Goal: Task Accomplishment & Management: Use online tool/utility

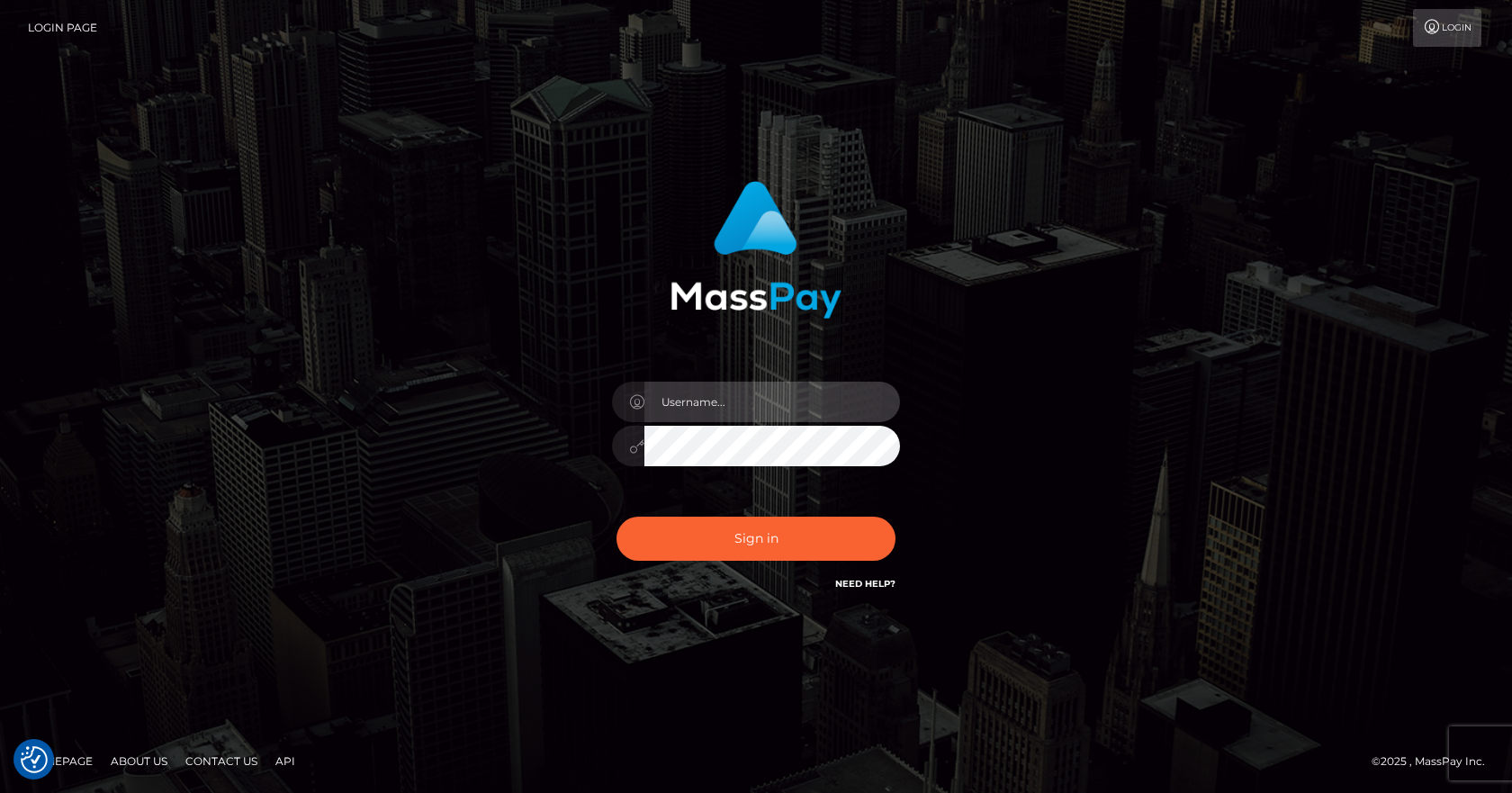
type input "[PERSON_NAME]"
click at [728, 512] on div "Sign in Need Help?" at bounding box center [756, 546] width 315 height 80
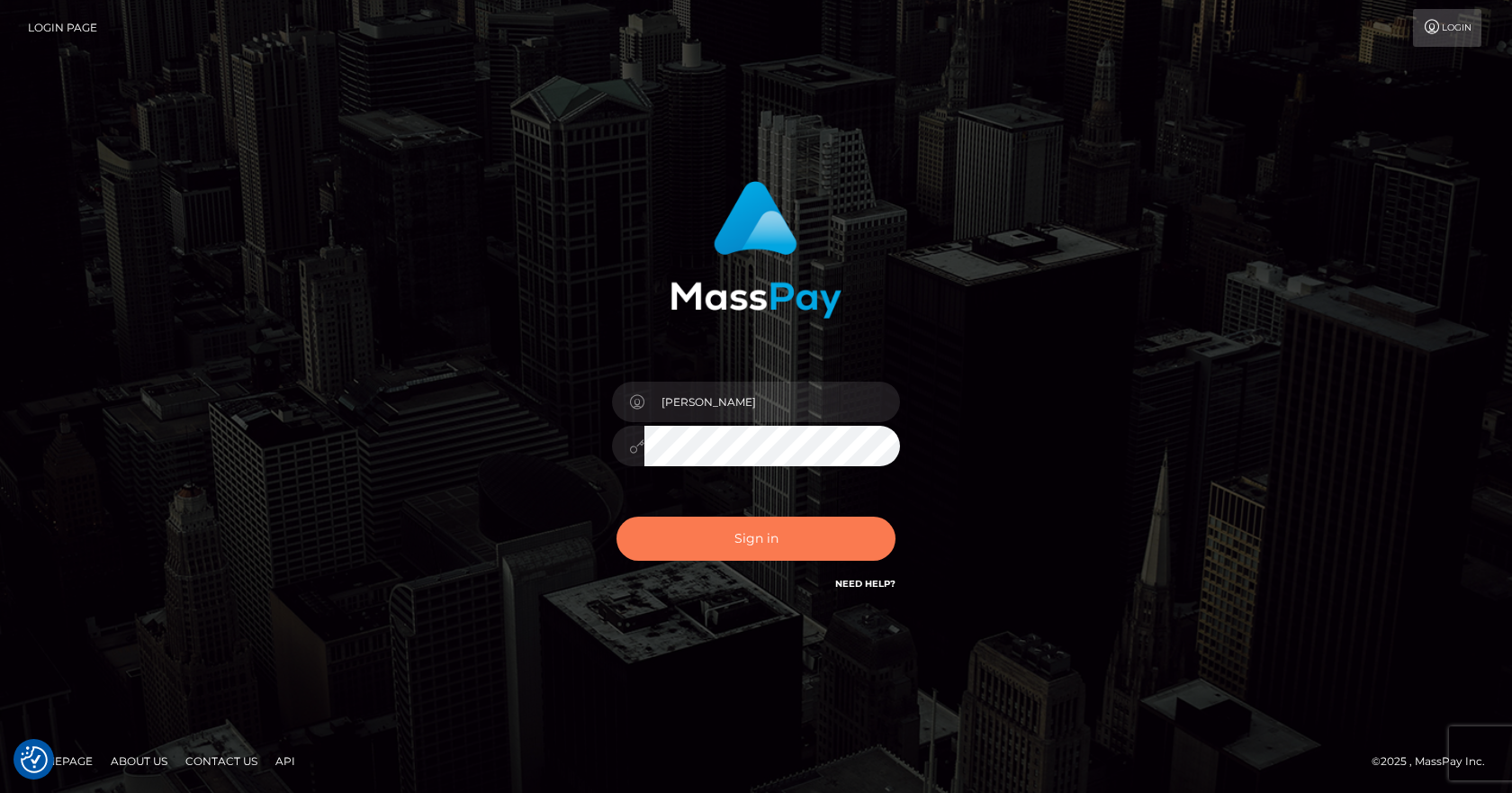
click at [732, 530] on button "Sign in" at bounding box center [756, 538] width 279 height 44
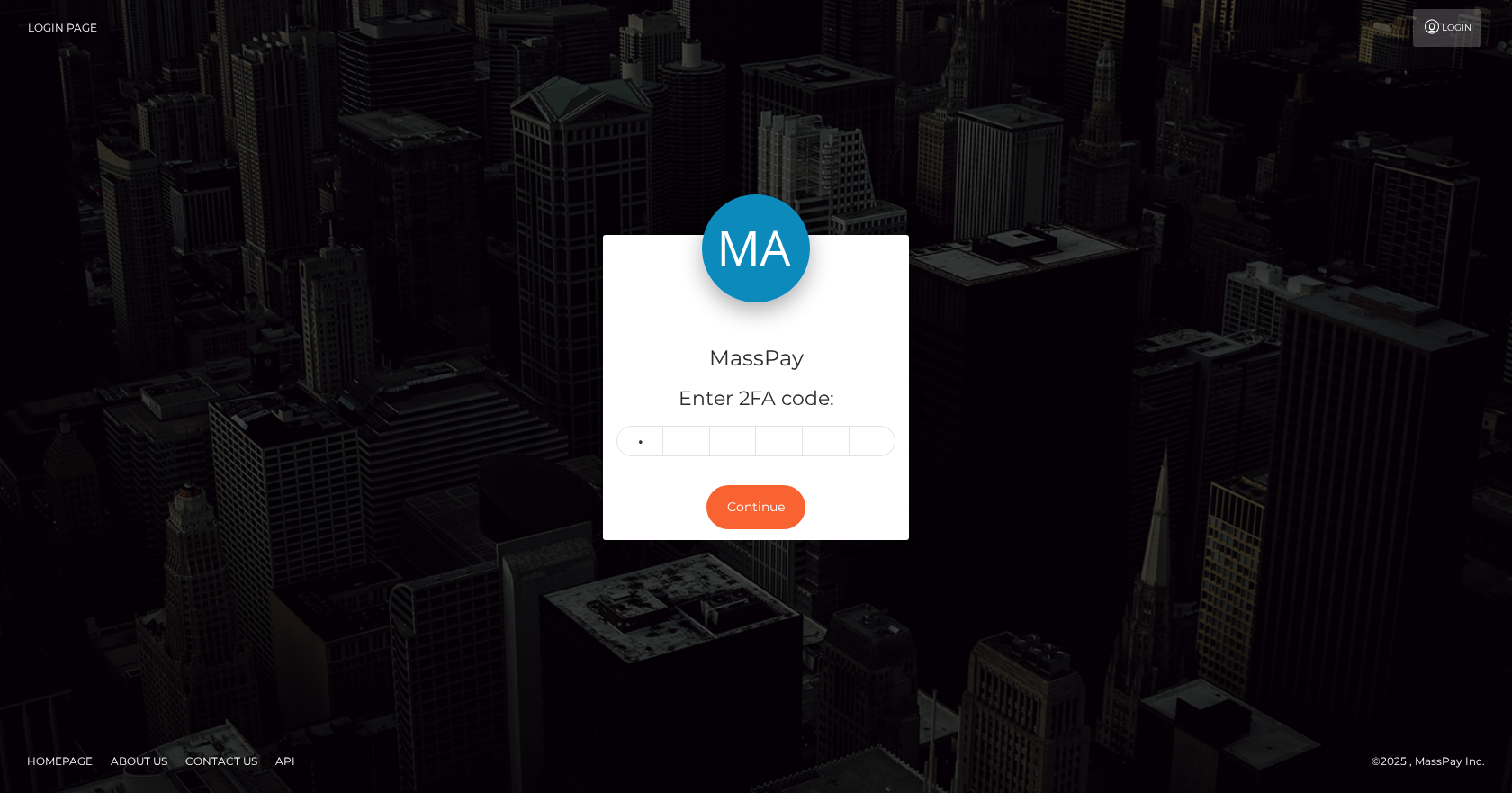
type input "3"
type input "6"
type input "8"
type input "3"
type input "0"
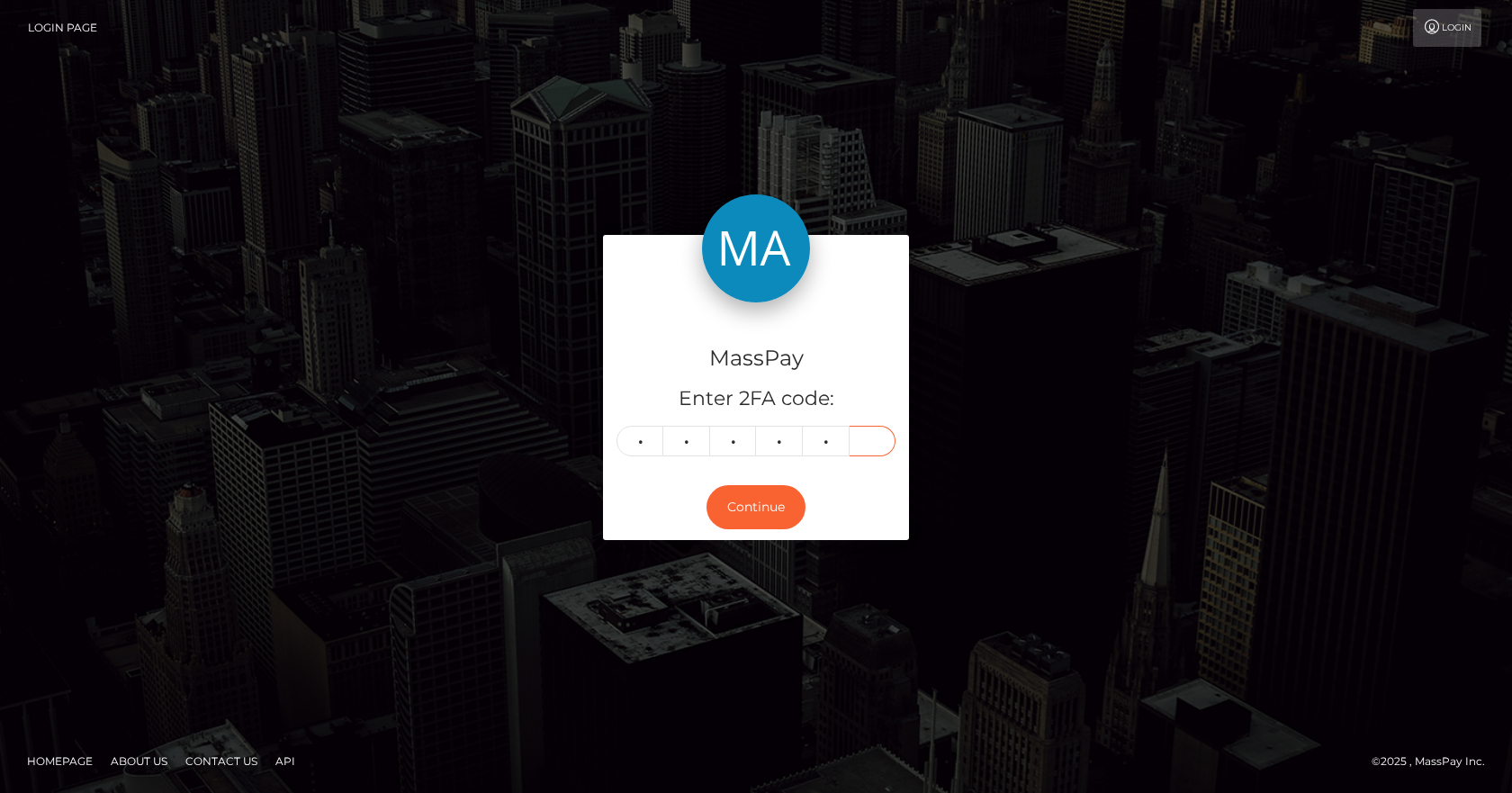
type input "2"
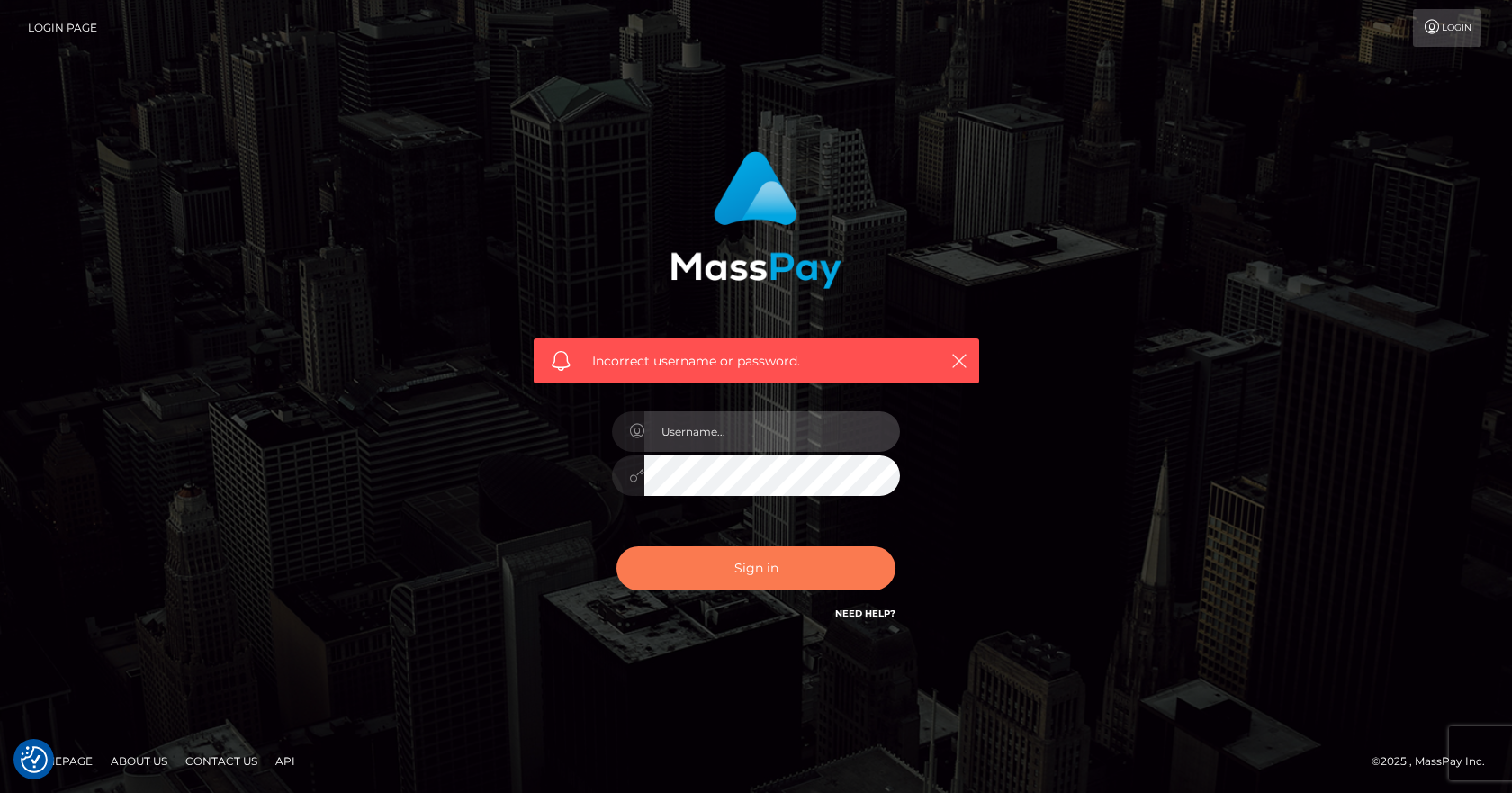
type input "[PERSON_NAME]"
click at [733, 581] on button "Sign in" at bounding box center [756, 568] width 279 height 44
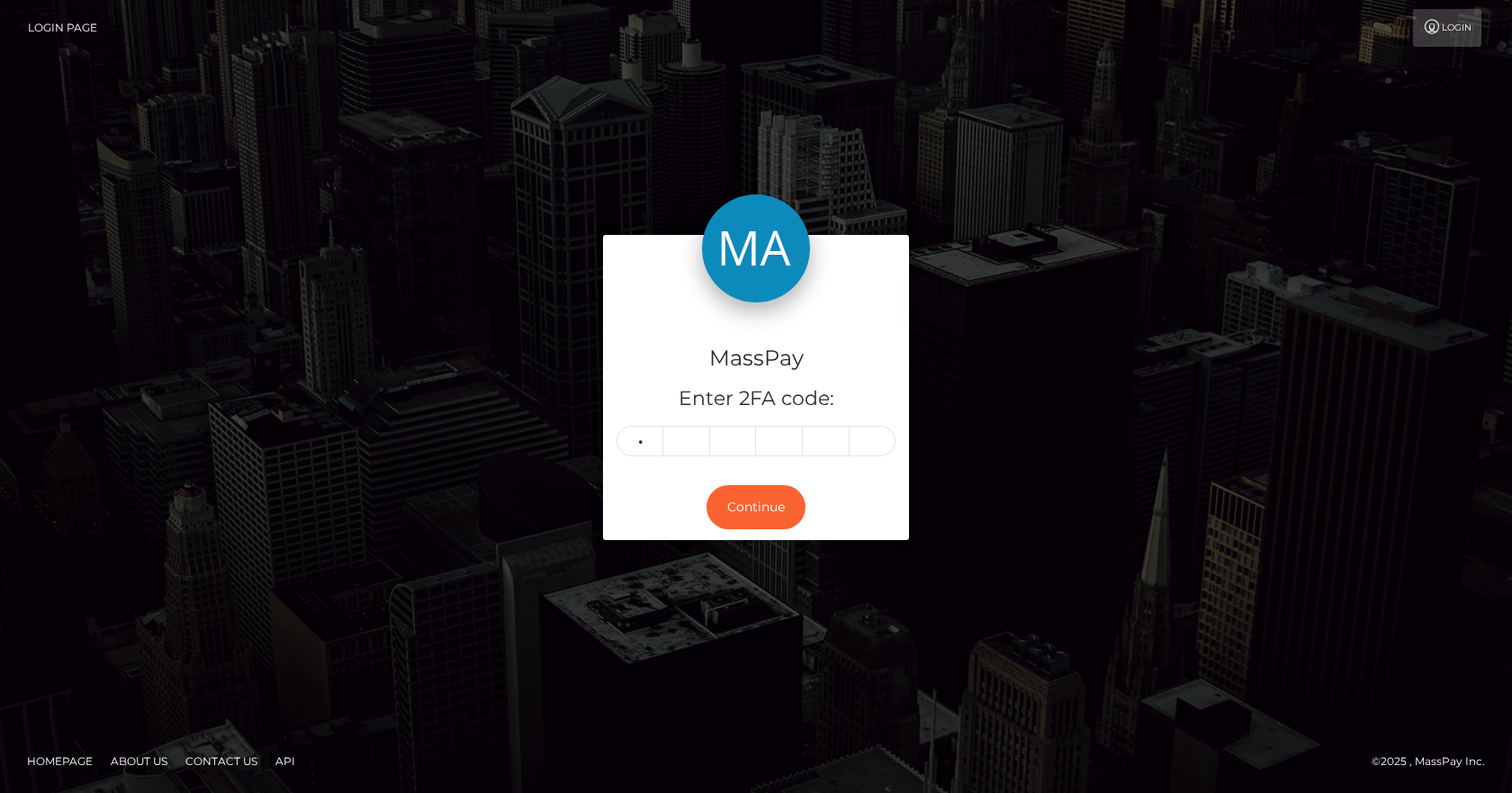
type input "6"
type input "3"
type input "8"
type input "0"
type input "3"
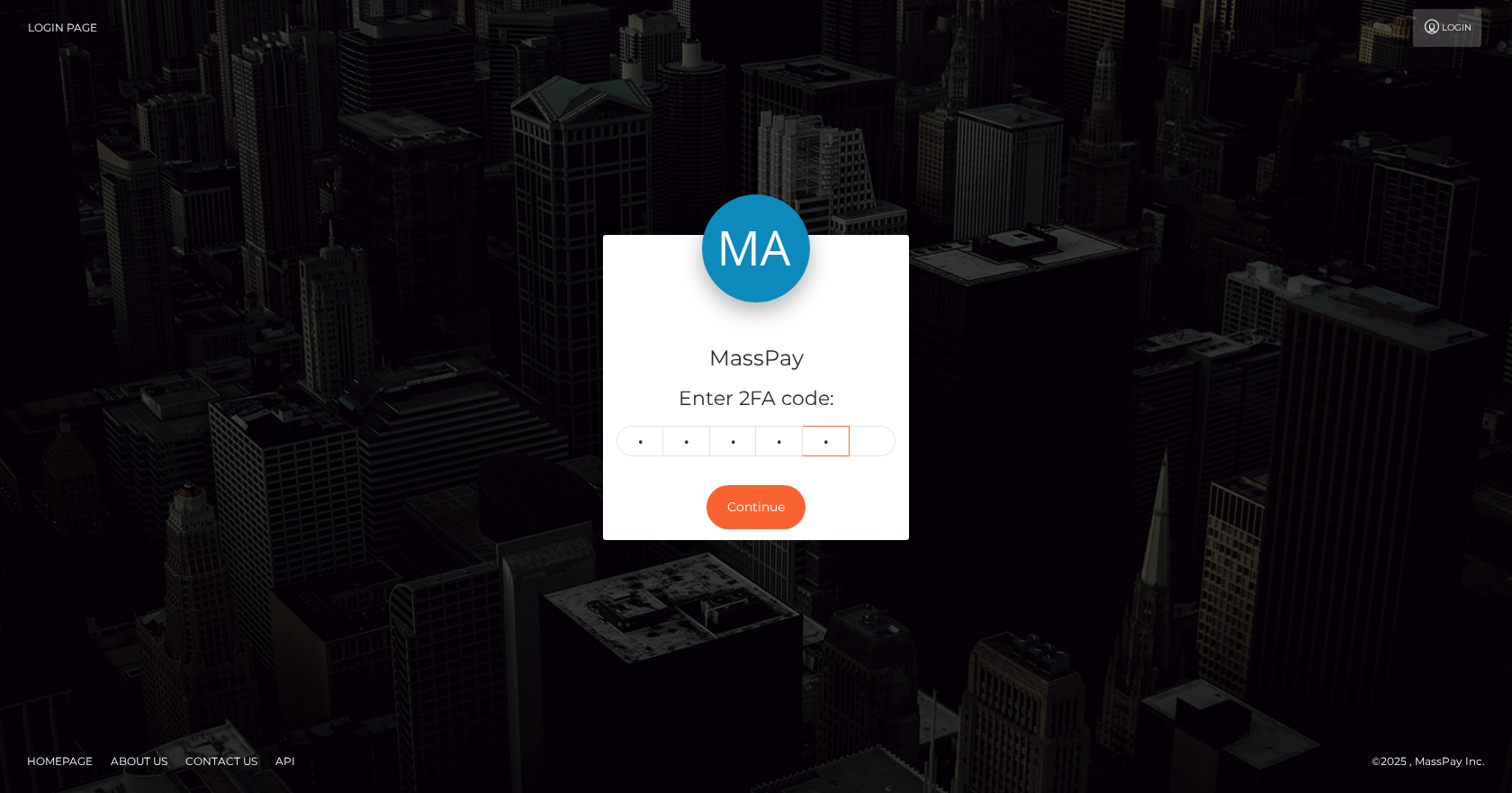
type input "0"
type input "2"
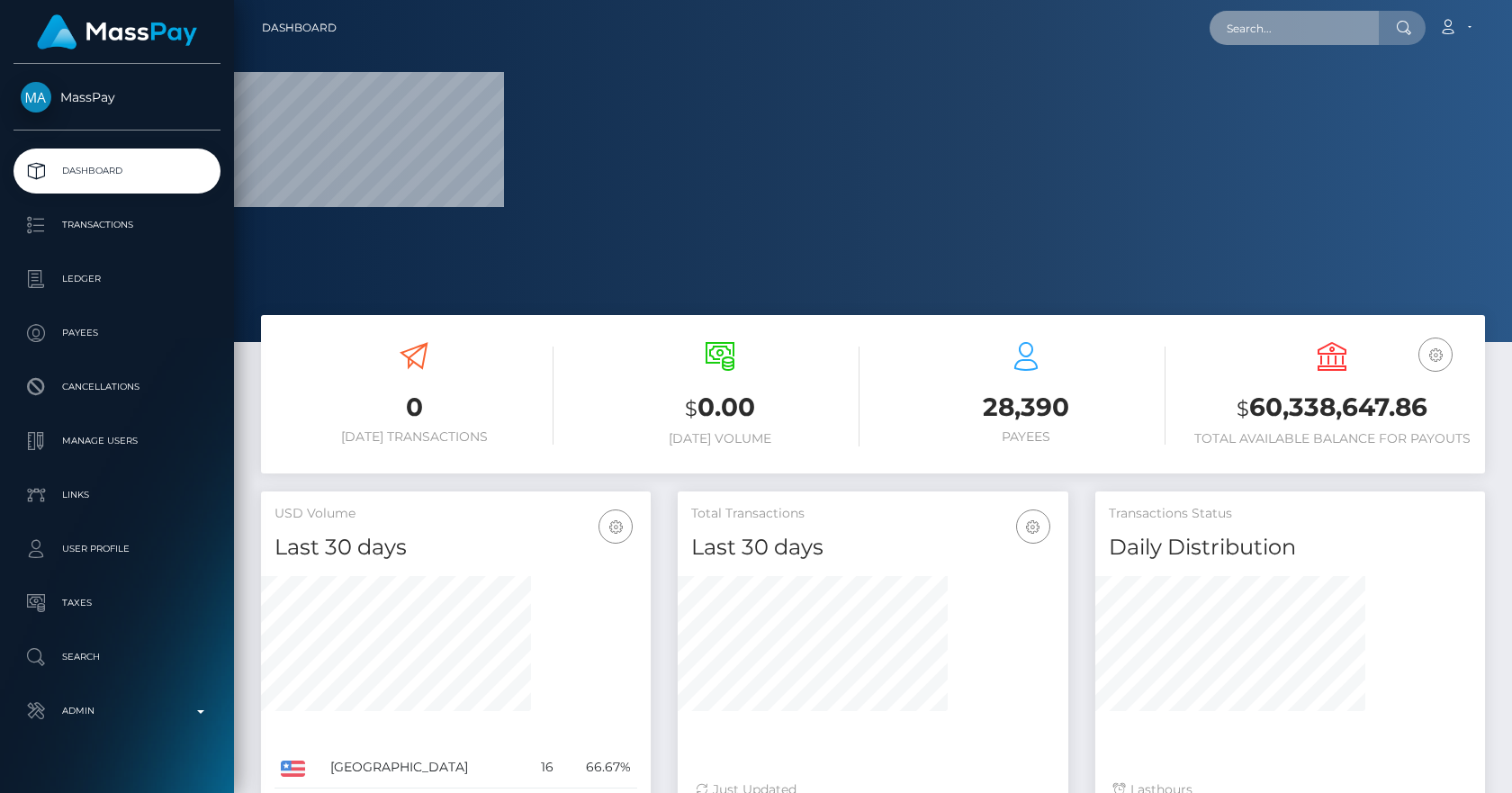
click at [1256, 37] on input "text" at bounding box center [1294, 28] width 169 height 34
paste input "poact_TUinOhHNaJoM"
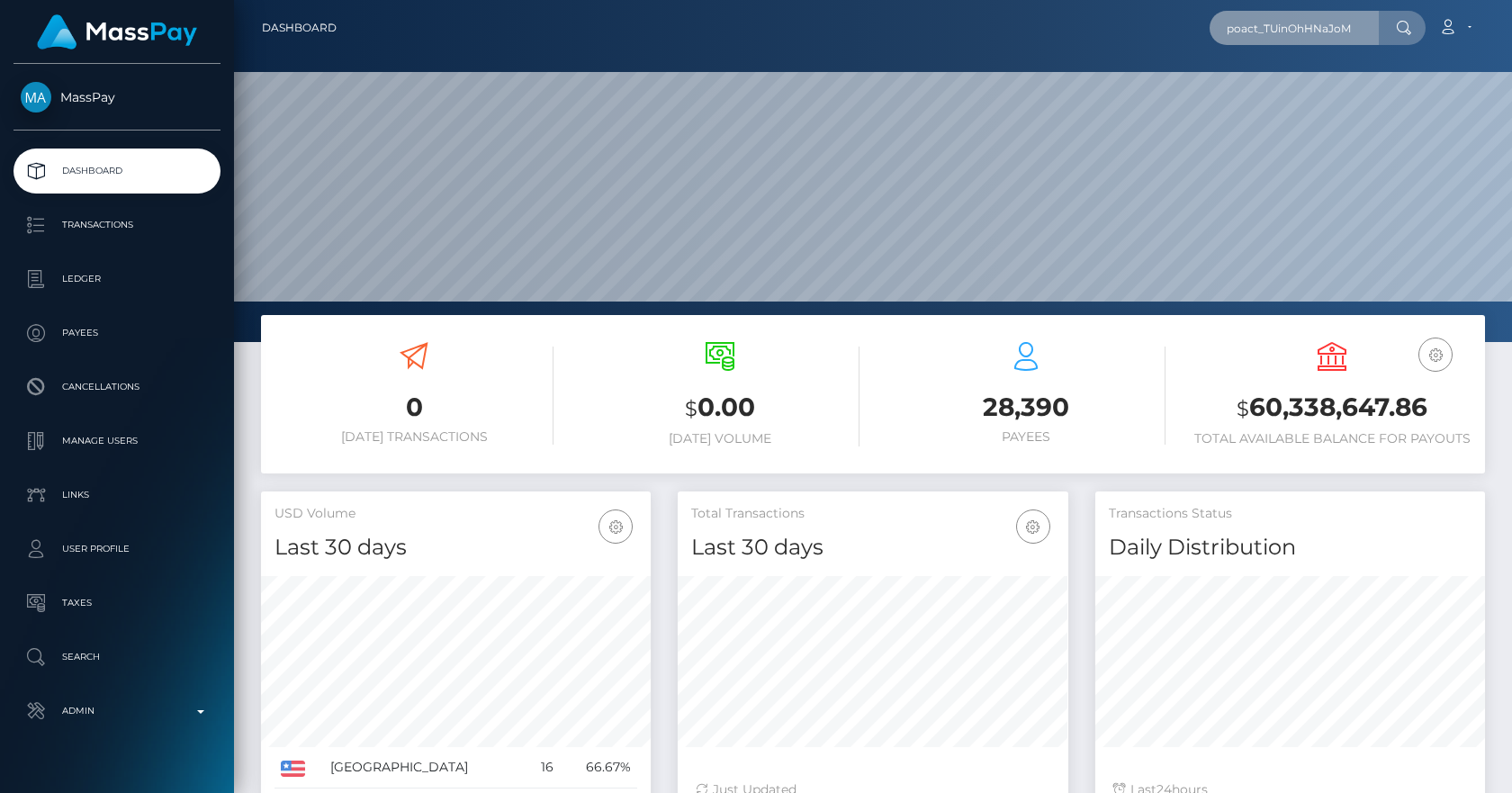
scroll to position [320, 390]
type input "poact_TUinOhHNaJoM"
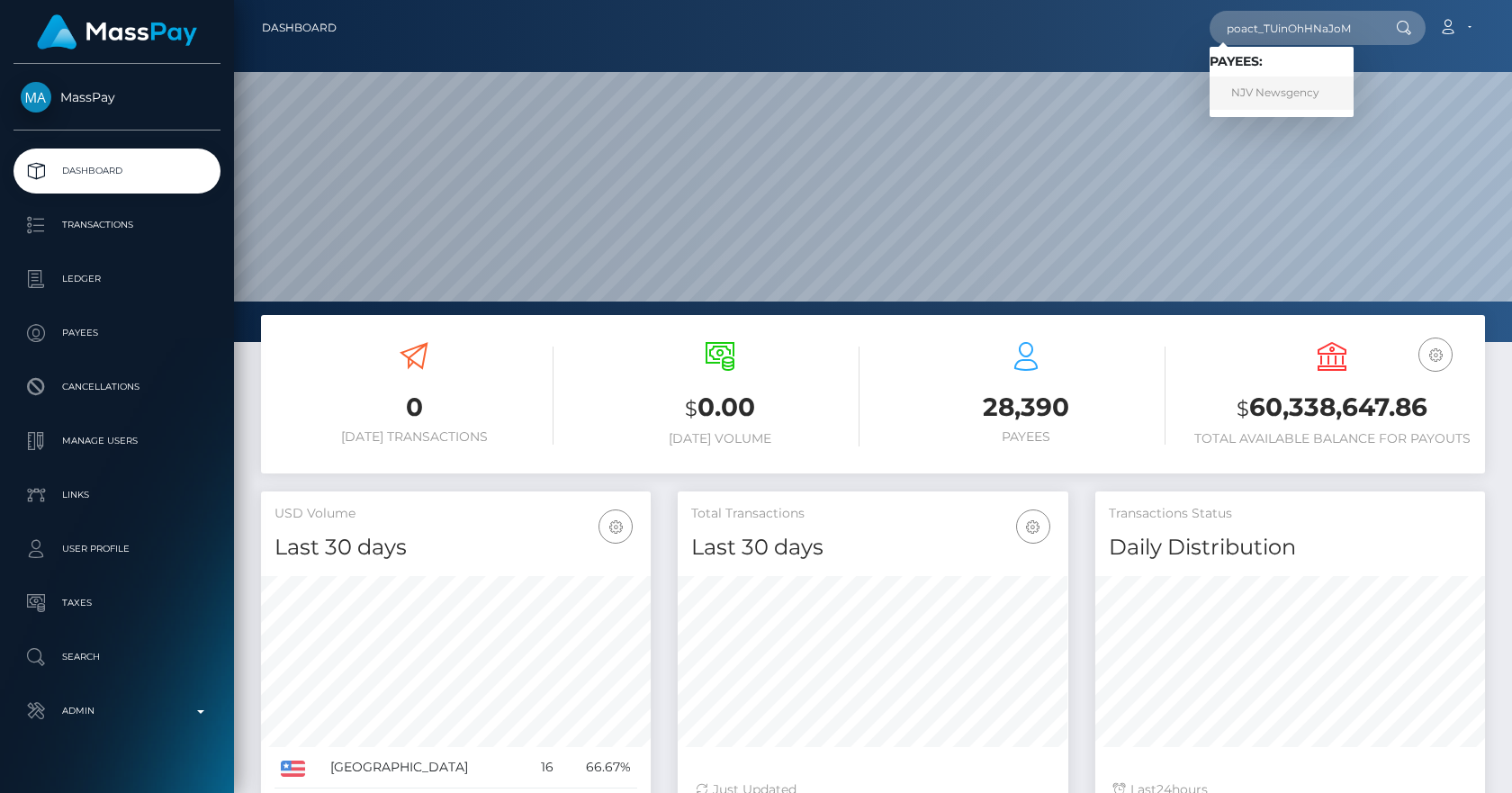
click at [1326, 95] on link "NJV Newsgency" at bounding box center [1281, 93] width 144 height 33
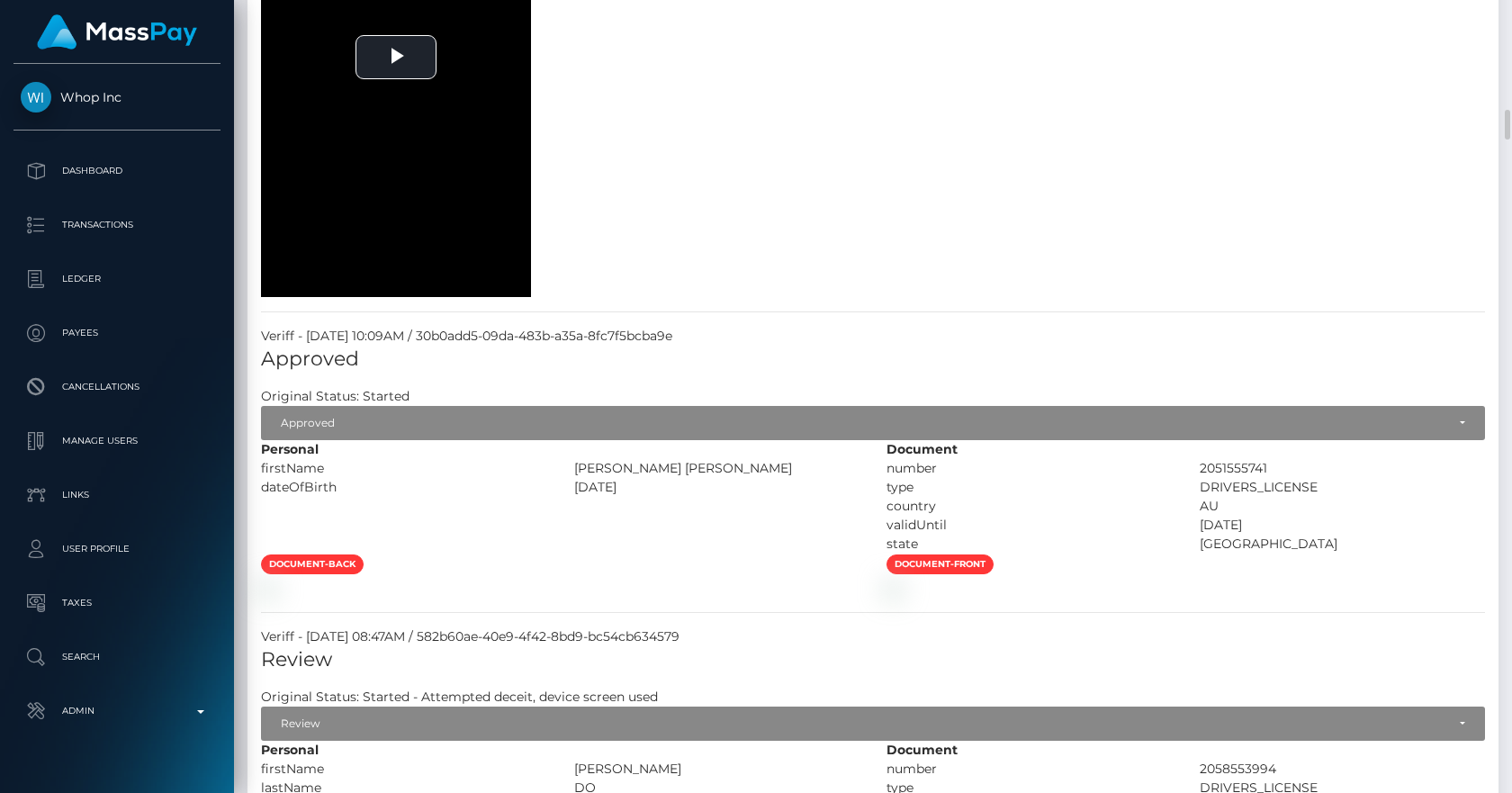
scroll to position [3146, 0]
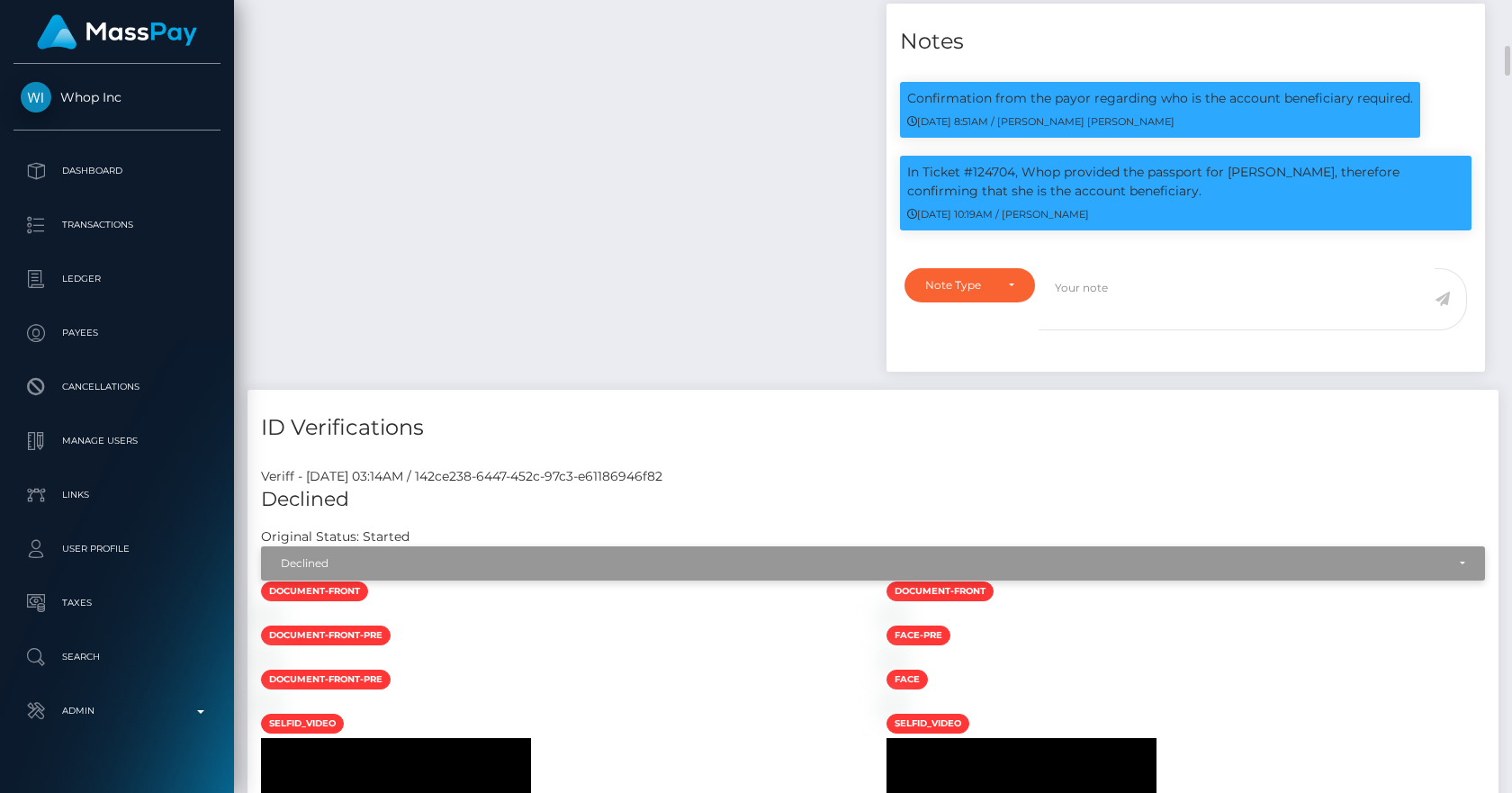
scroll to position [1444, 0]
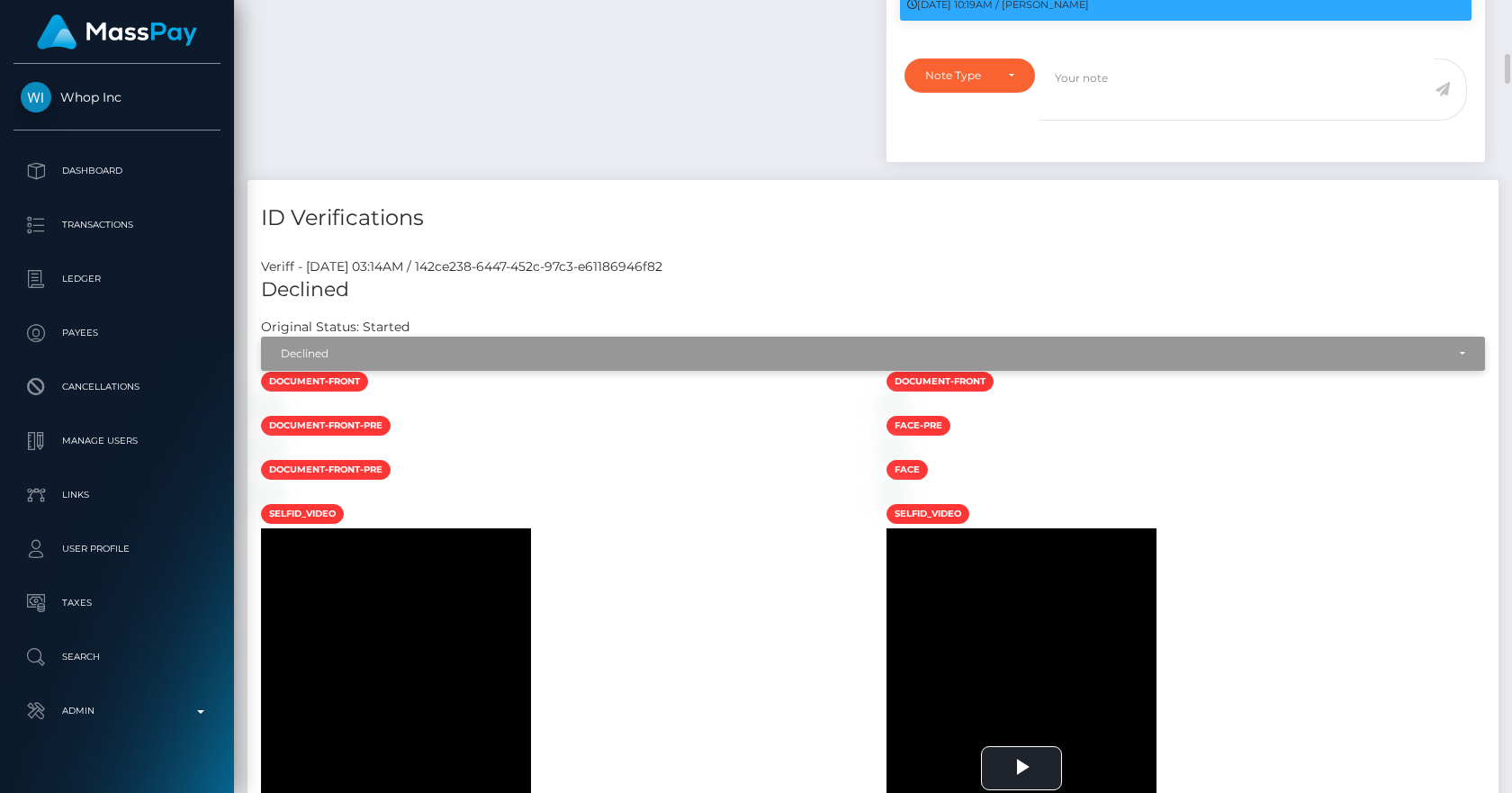
click at [401, 347] on div "Declined" at bounding box center [863, 353] width 1165 height 14
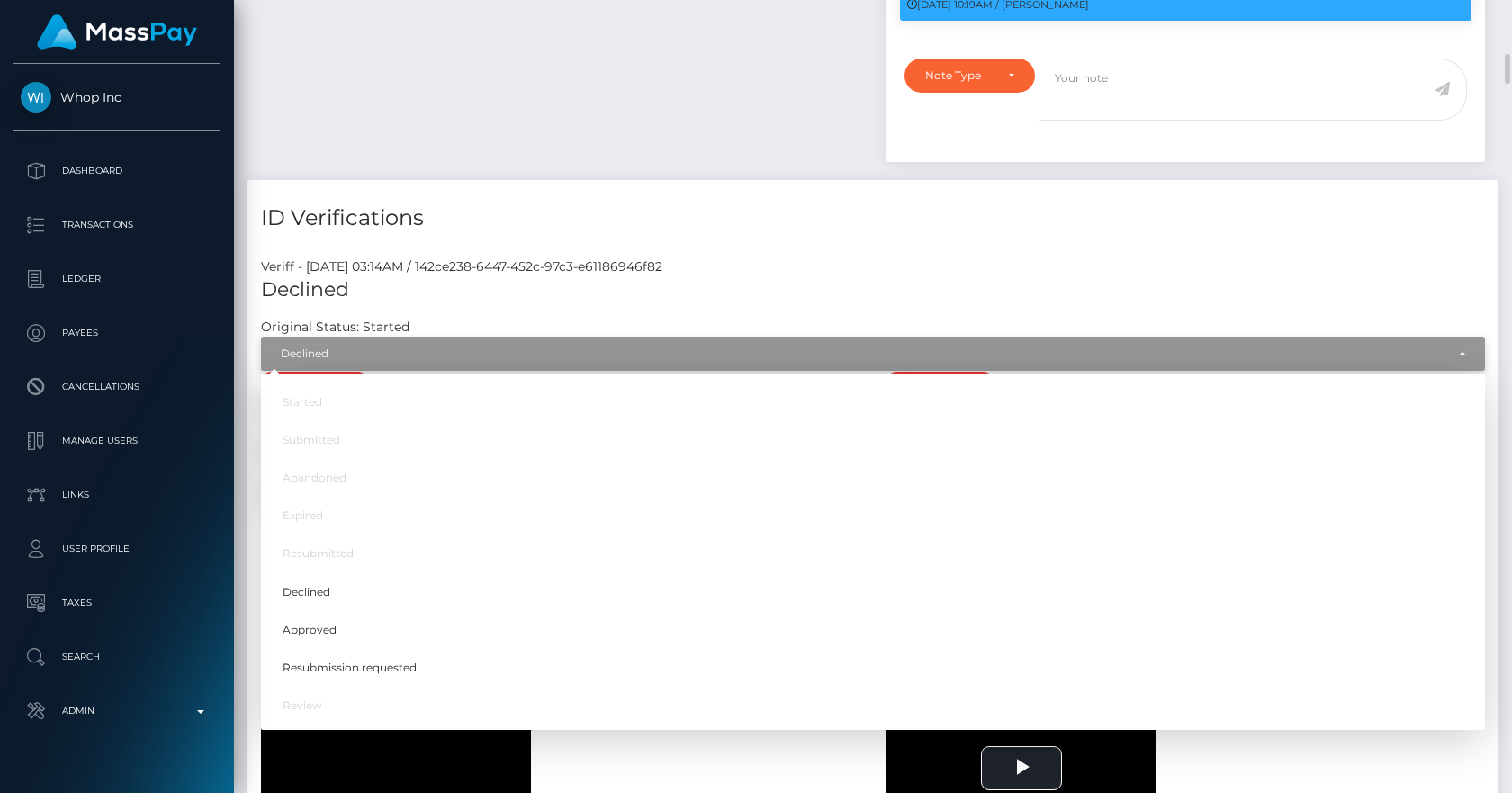
scroll to position [217, 390]
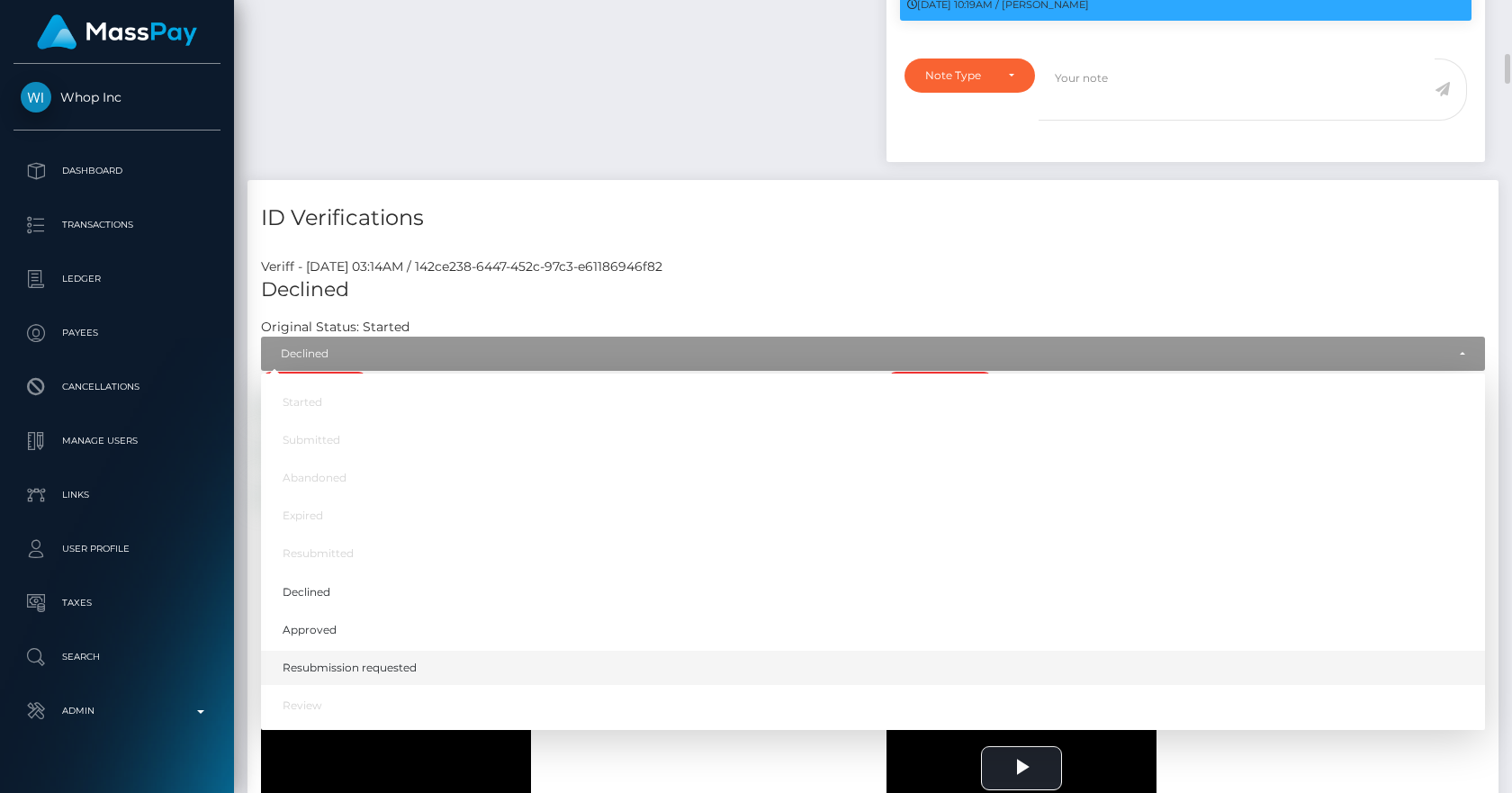
click at [385, 660] on span "Resubmission requested" at bounding box center [349, 668] width 134 height 16
select select "Resubmission requested"
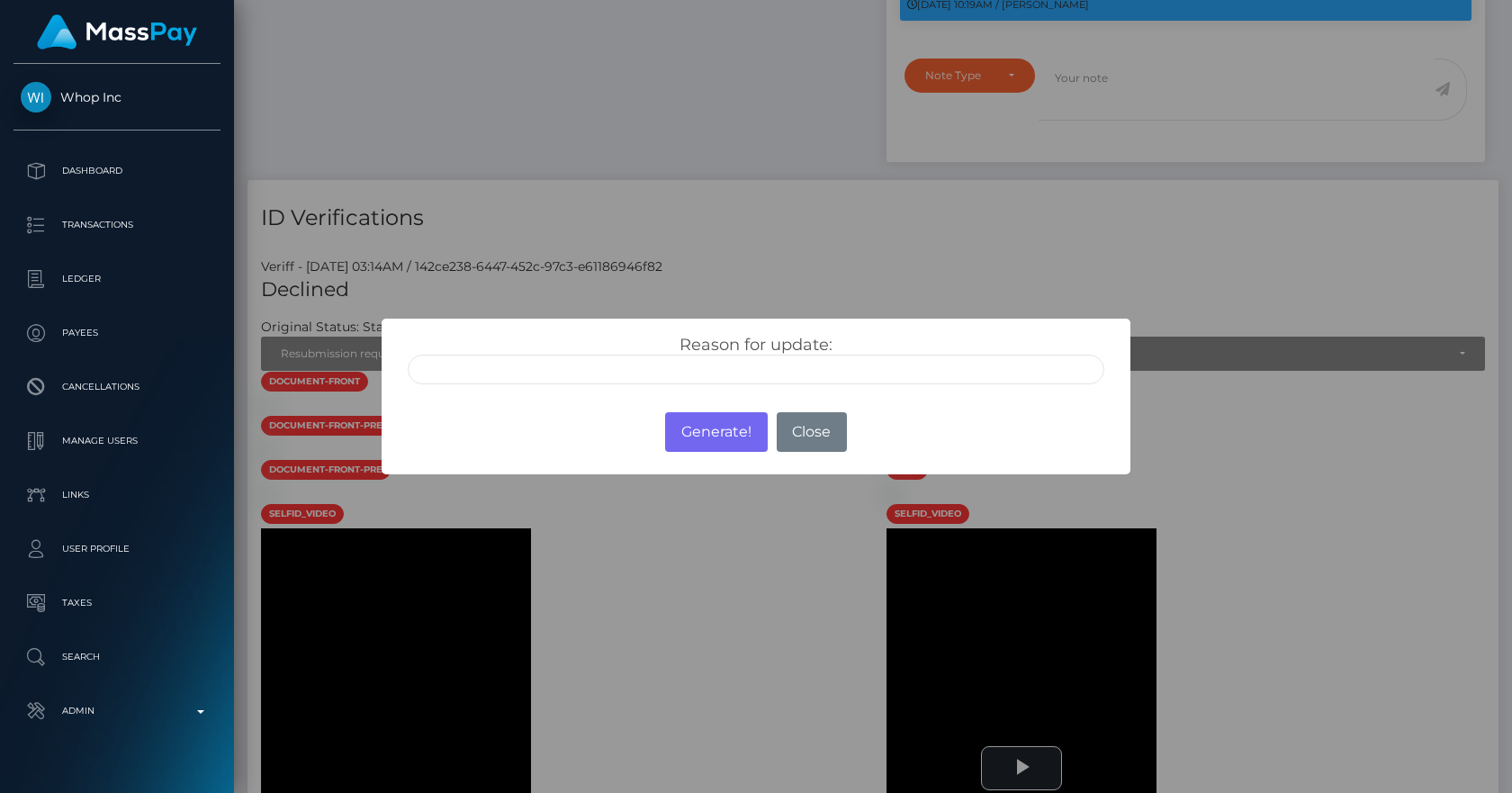
click at [531, 368] on input "text" at bounding box center [756, 369] width 697 height 29
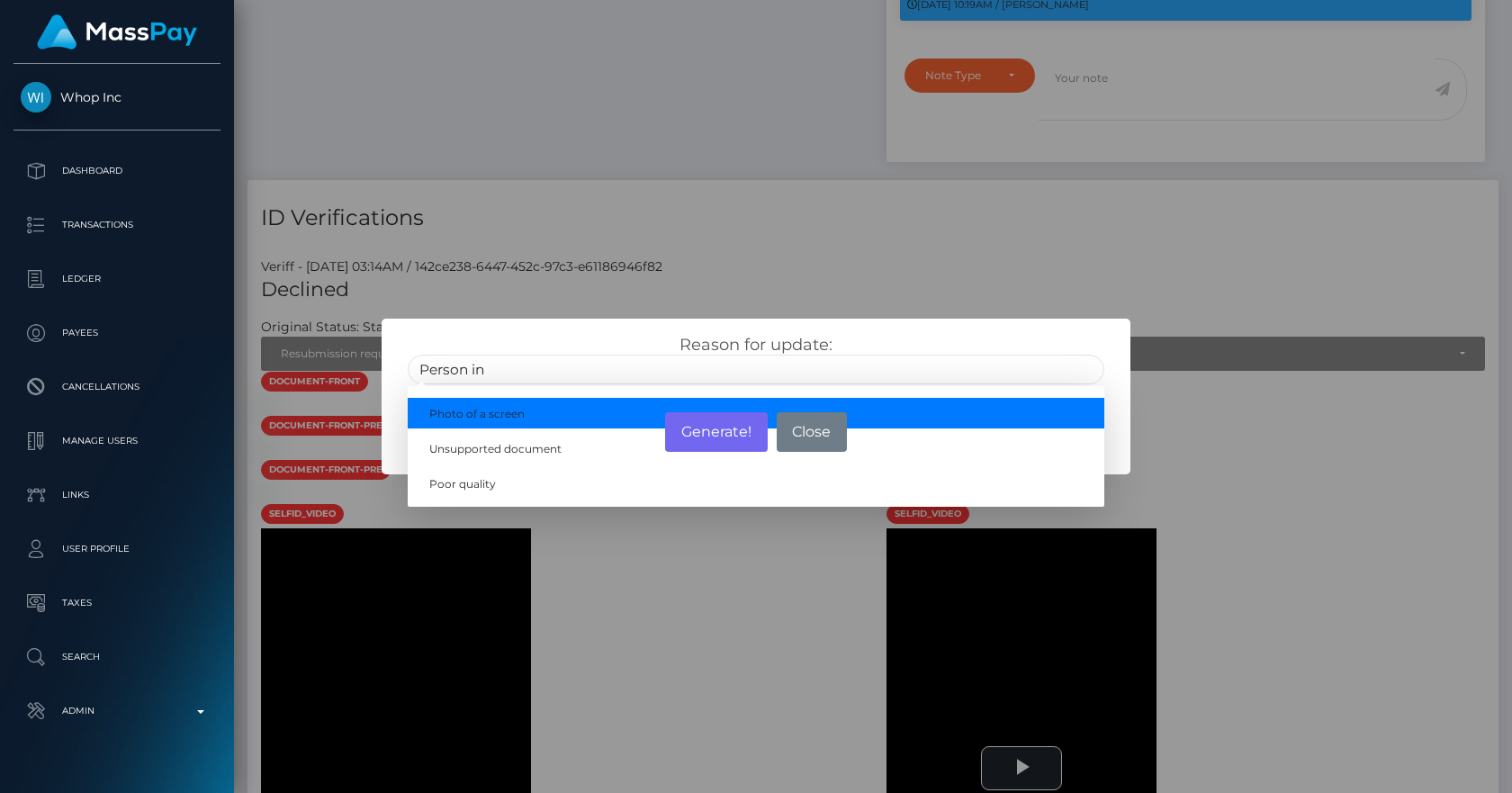
type input "Person in"
click at [483, 422] on div "Generate! No Close" at bounding box center [756, 431] width 748 height 48
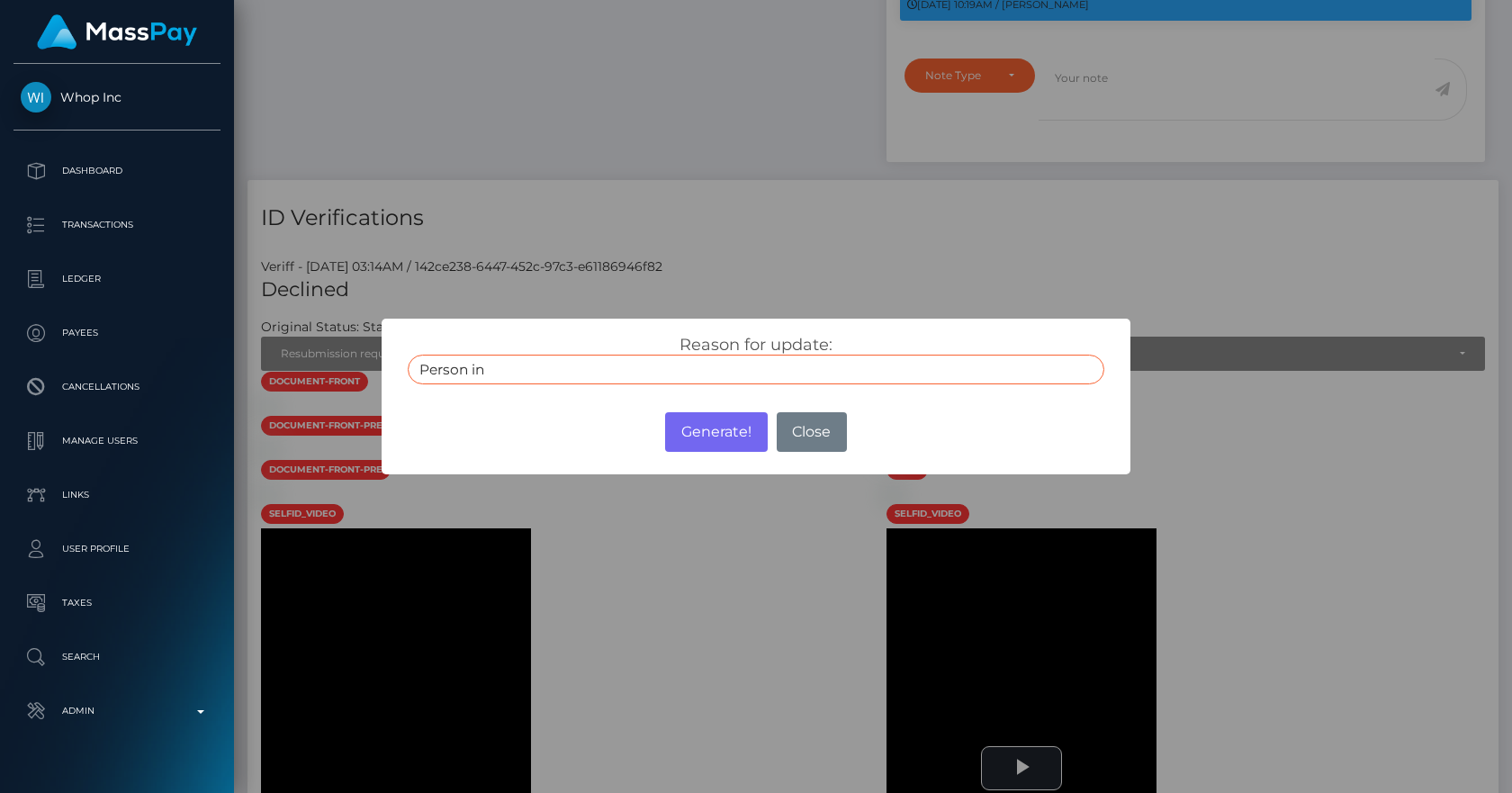
click at [503, 374] on input "Person in" at bounding box center [756, 369] width 697 height 29
drag, startPoint x: 495, startPoint y: 372, endPoint x: 396, endPoint y: 370, distance: 99.0
click at [396, 370] on div "Reason for update: Person in Photo of a screen Unsupported document Poor quality" at bounding box center [756, 360] width 723 height 49
click at [511, 428] on div "Generate! No Close" at bounding box center [756, 431] width 748 height 48
click at [498, 368] on input "text" at bounding box center [756, 369] width 697 height 29
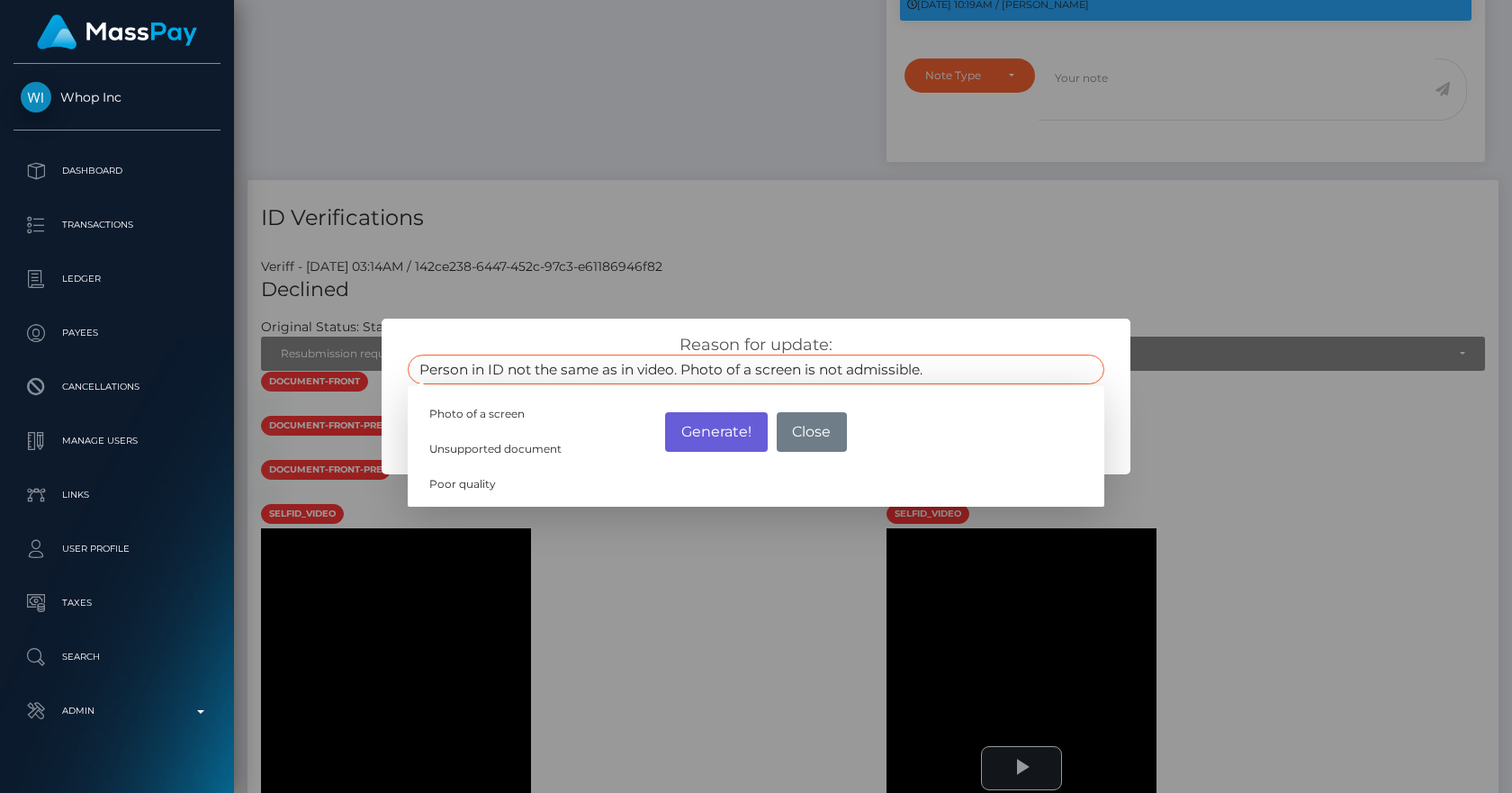
type input "Person in ID not the same as in video. Photo of a screen is not admissible."
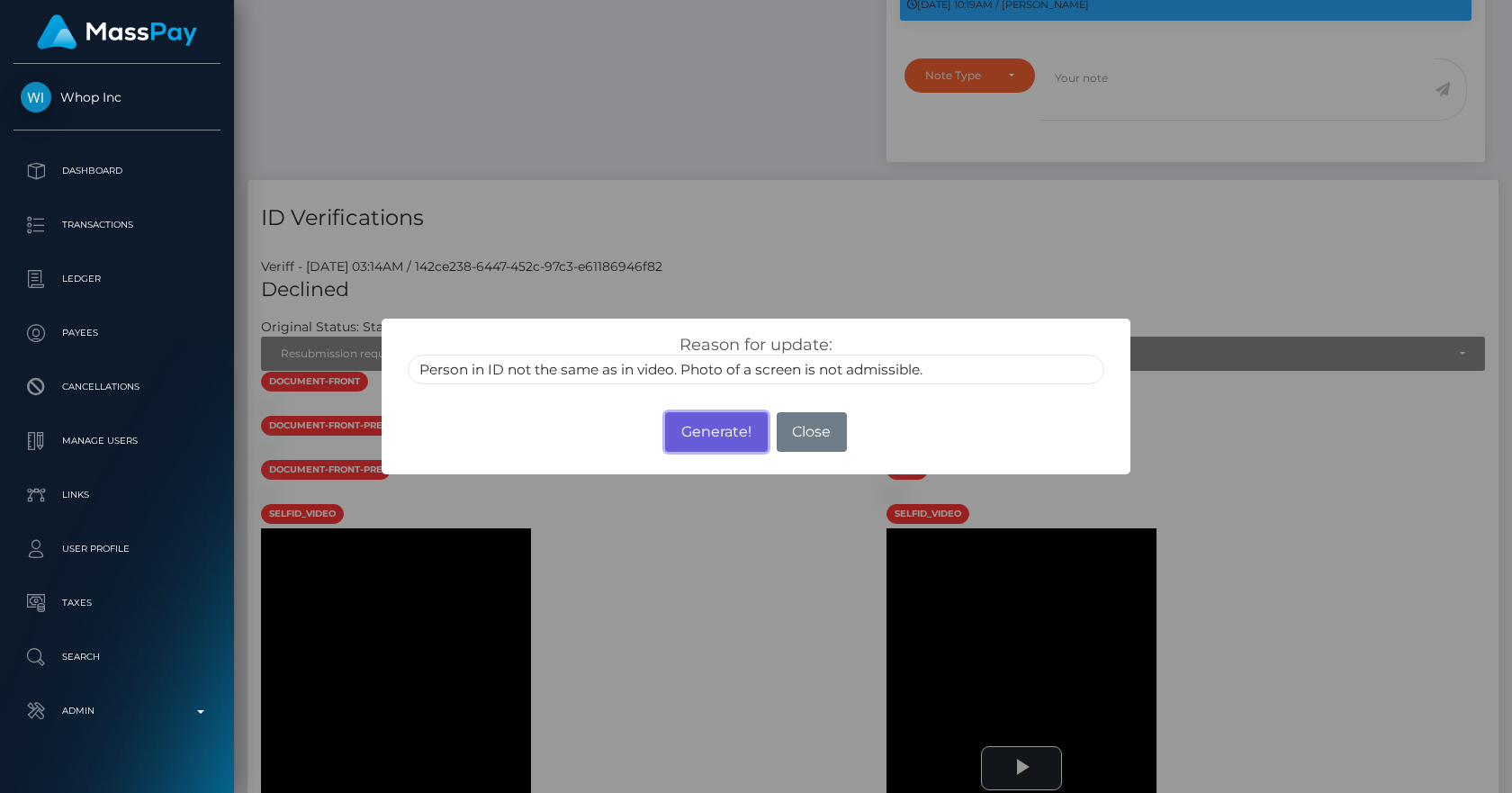
click at [720, 443] on button "Generate!" at bounding box center [716, 432] width 102 height 40
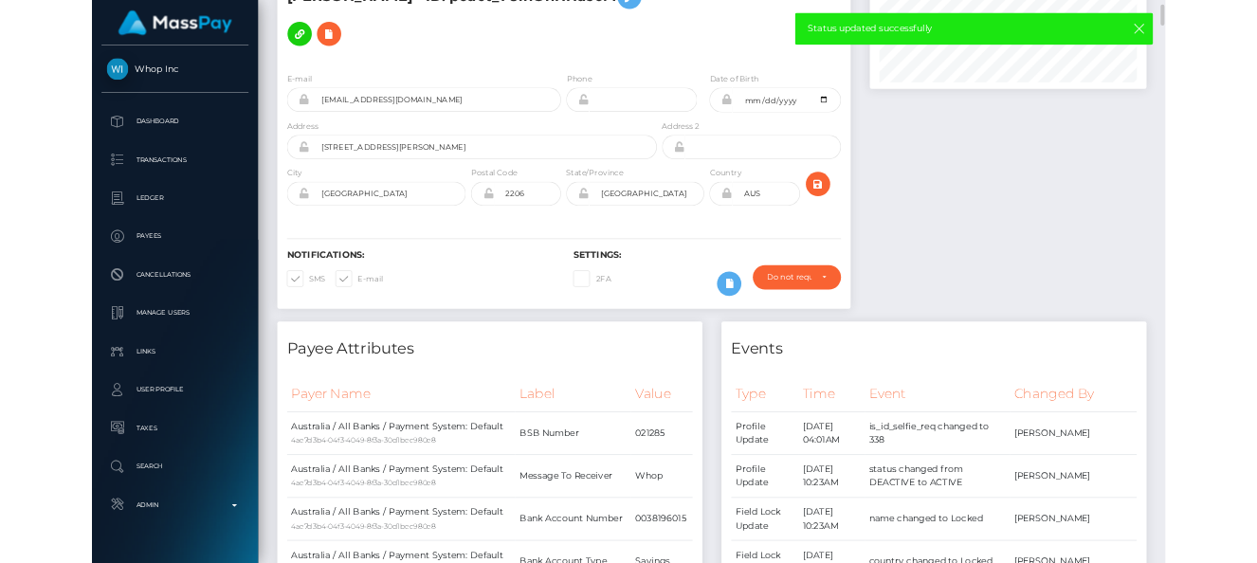
scroll to position [0, 0]
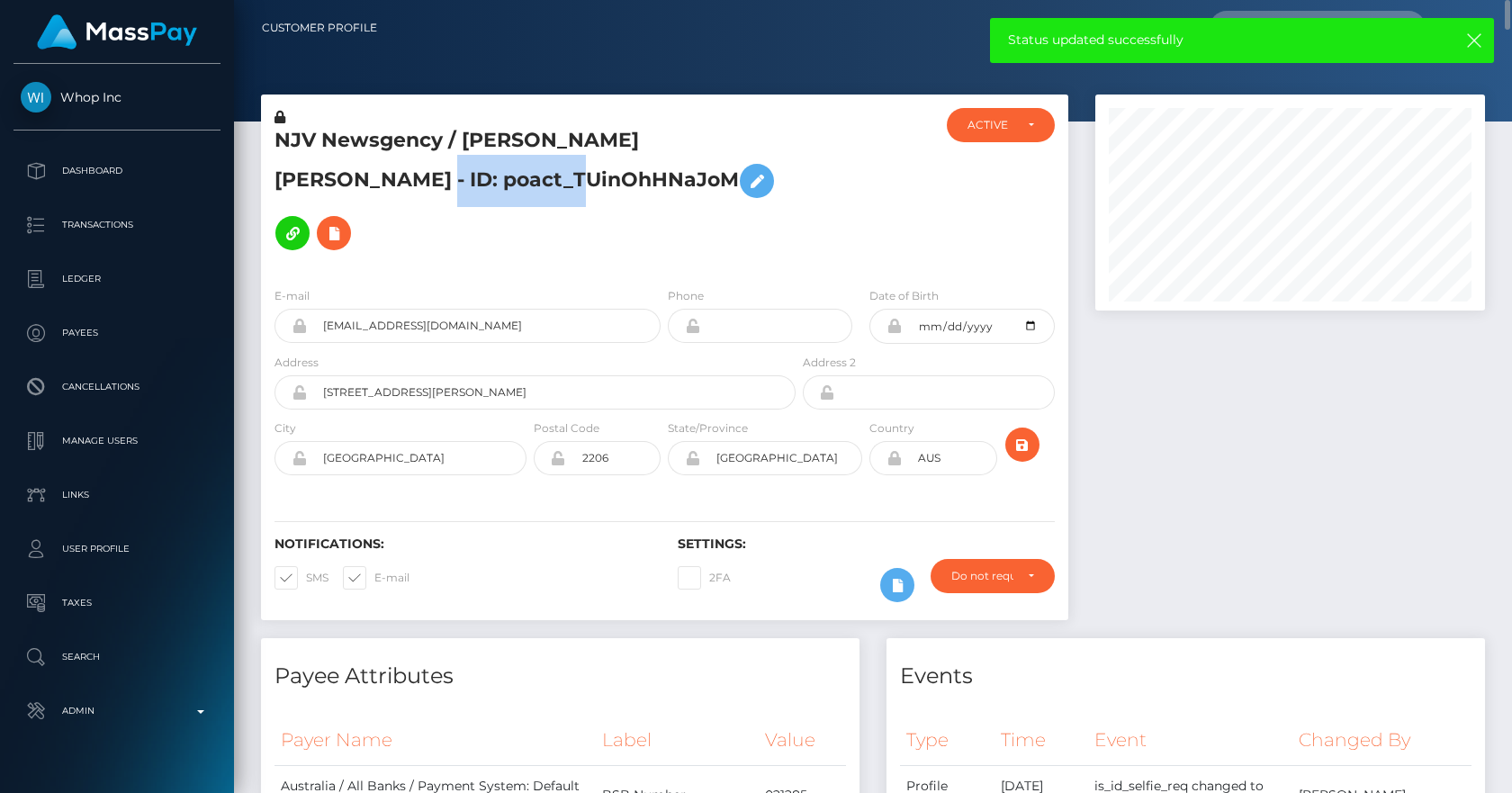
drag, startPoint x: 507, startPoint y: 183, endPoint x: 276, endPoint y: 182, distance: 231.0
click at [276, 182] on h5 "NJV Newsgency / [PERSON_NAME] [PERSON_NAME] - ID: poact_TUinOhHNaJoM" at bounding box center [530, 193] width 512 height 132
copy h5 "poact_TUinOhHNaJoM"
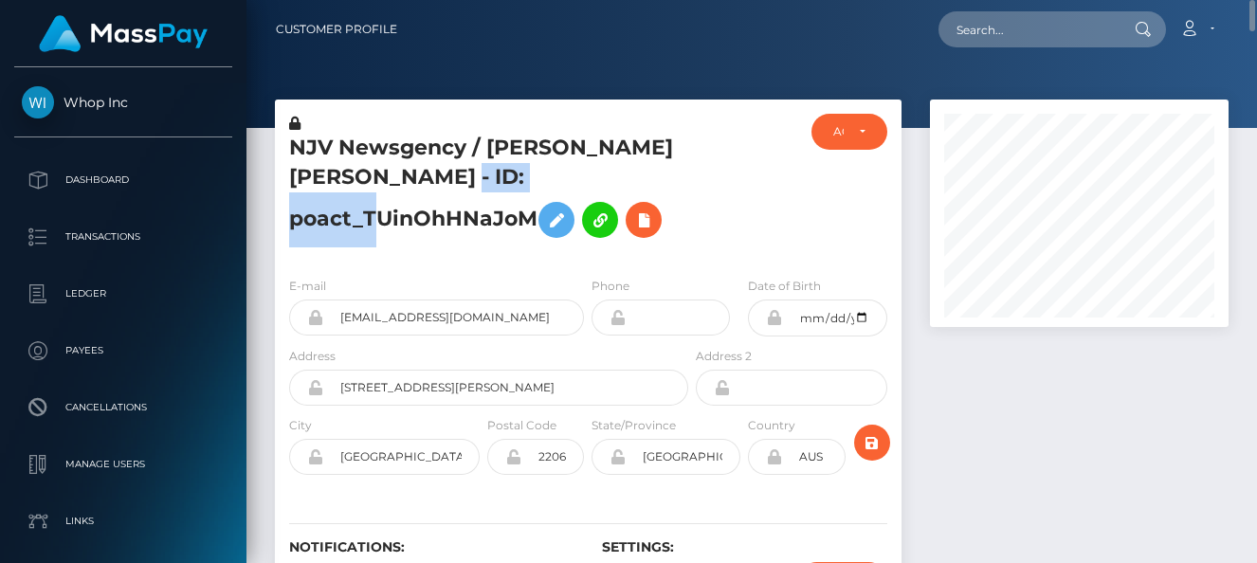
scroll to position [947841, 947770]
click at [469, 247] on h5 "NJV Newsgency / [PERSON_NAME] [PERSON_NAME] - ID: poact_TUinOhHNaJoM" at bounding box center [483, 191] width 389 height 114
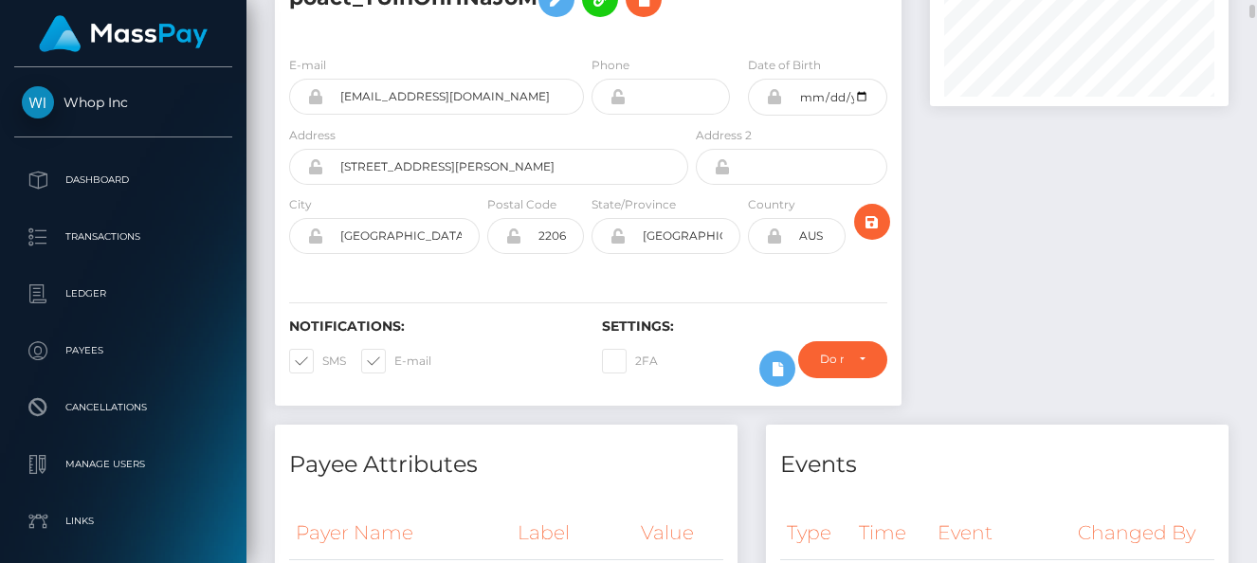
click at [940, 226] on div at bounding box center [1079, 152] width 327 height 546
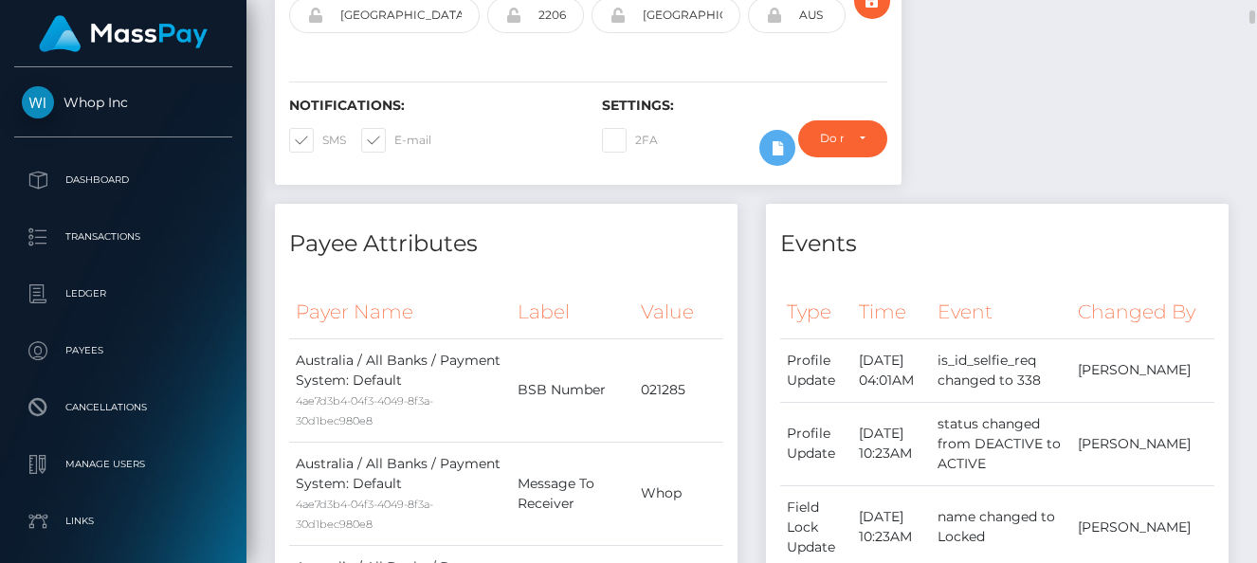
scroll to position [0, 0]
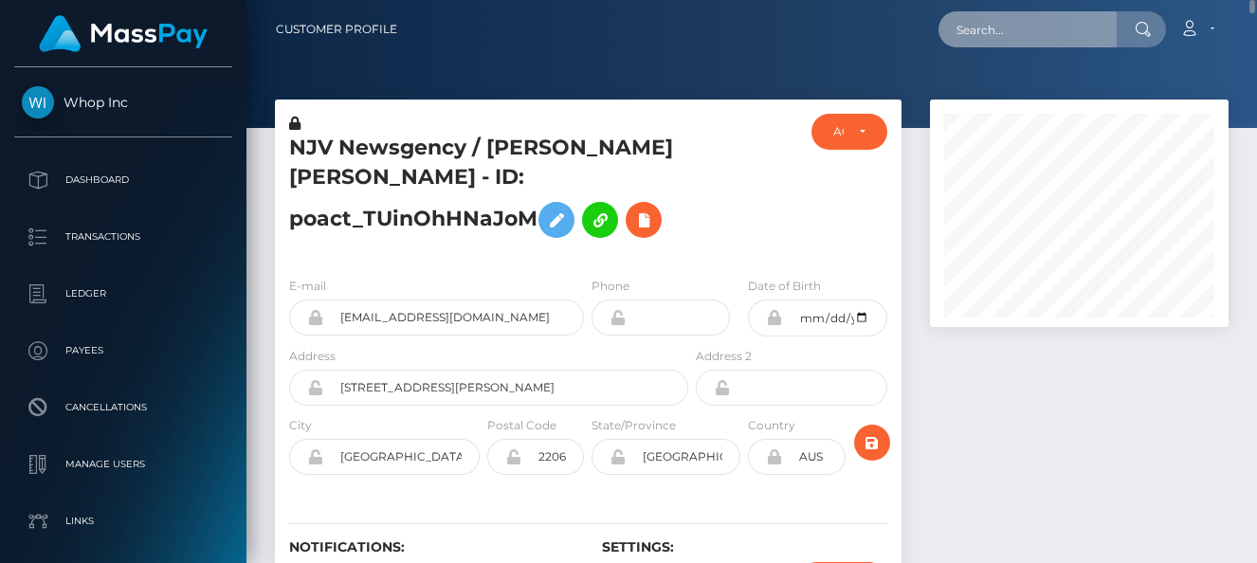
click at [982, 15] on input "text" at bounding box center [1028, 29] width 178 height 36
paste input "bc1q24hrkntpuzm8fszyj70pr2rhc6suwk5c23vtzp"
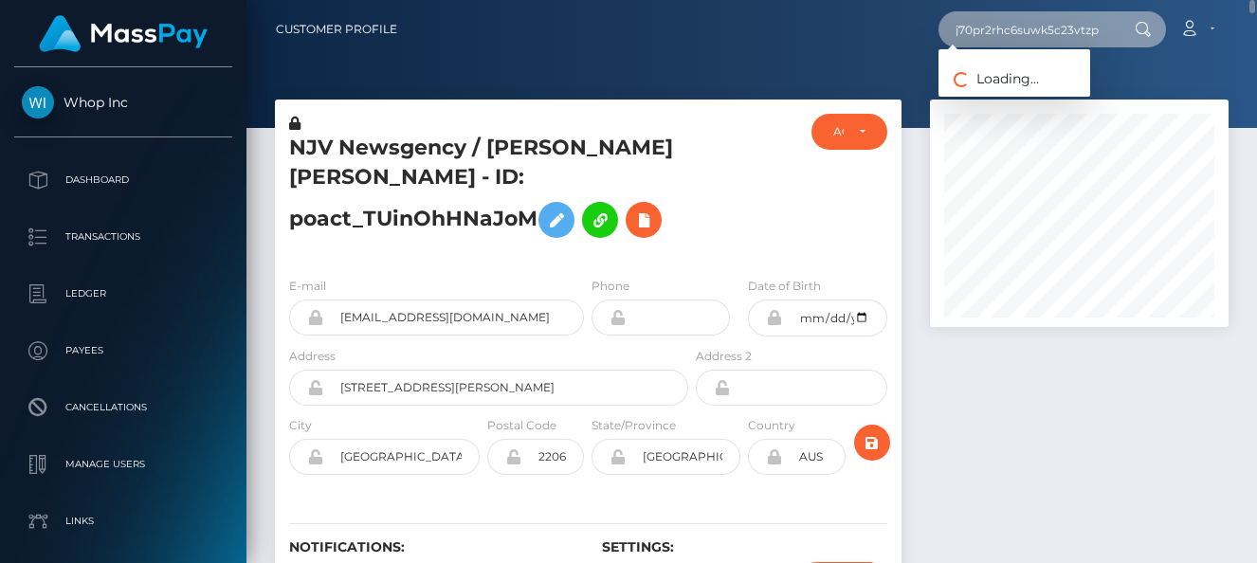
scroll to position [0, 134]
type input "bc1q24hrkntpuzm8fszyj70pr2rhc6suwk5c23vtzp"
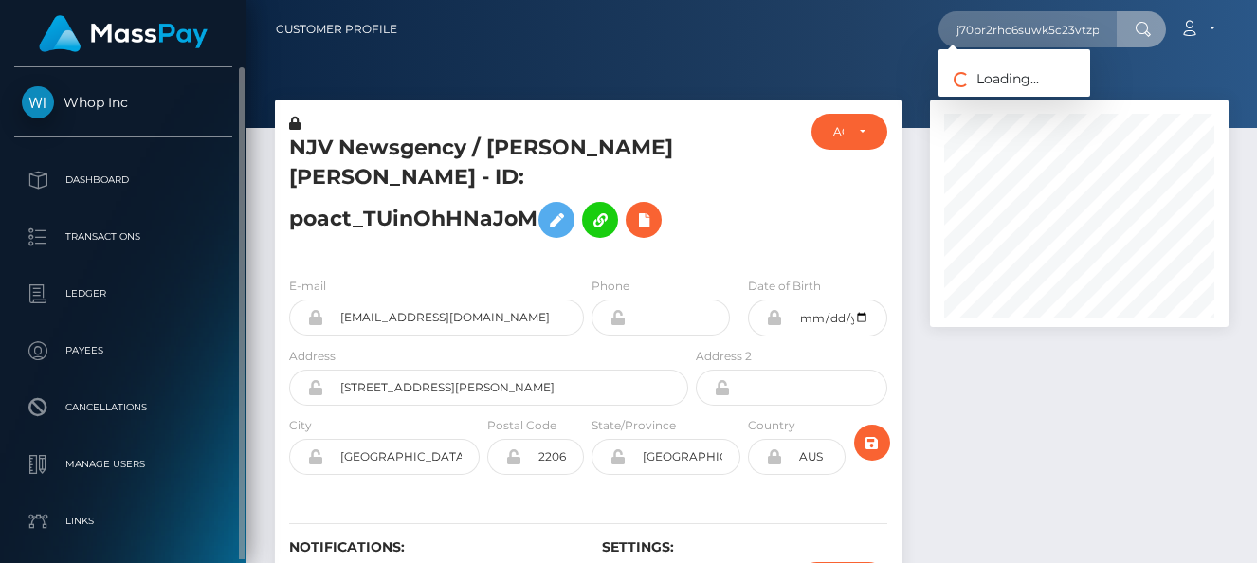
scroll to position [0, 0]
